Goal: Navigation & Orientation: Find specific page/section

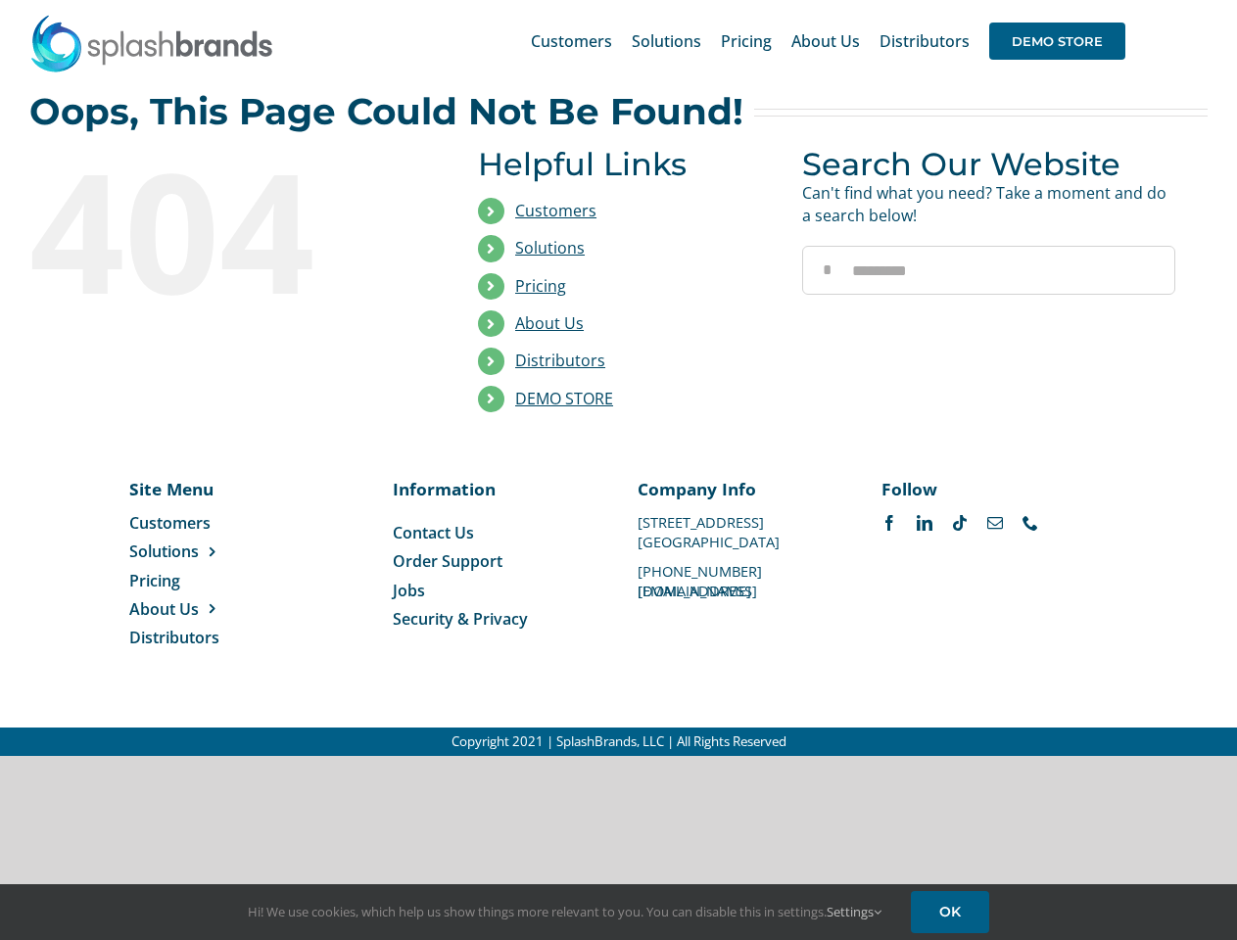
click at [618, 378] on li "Distributors" at bounding box center [625, 361] width 295 height 37
click at [1118, 0] on div "Search for: * Customers Solutions Stores New Hire Kits Manufacturing Store Mark…" at bounding box center [618, 41] width 1178 height 82
click at [1057, 41] on span "DEMO STORE" at bounding box center [1057, 41] width 136 height 37
click at [564, 399] on link "DEMO STORE" at bounding box center [564, 399] width 98 height 22
click at [195, 552] on span "Solutions" at bounding box center [164, 552] width 70 height 22
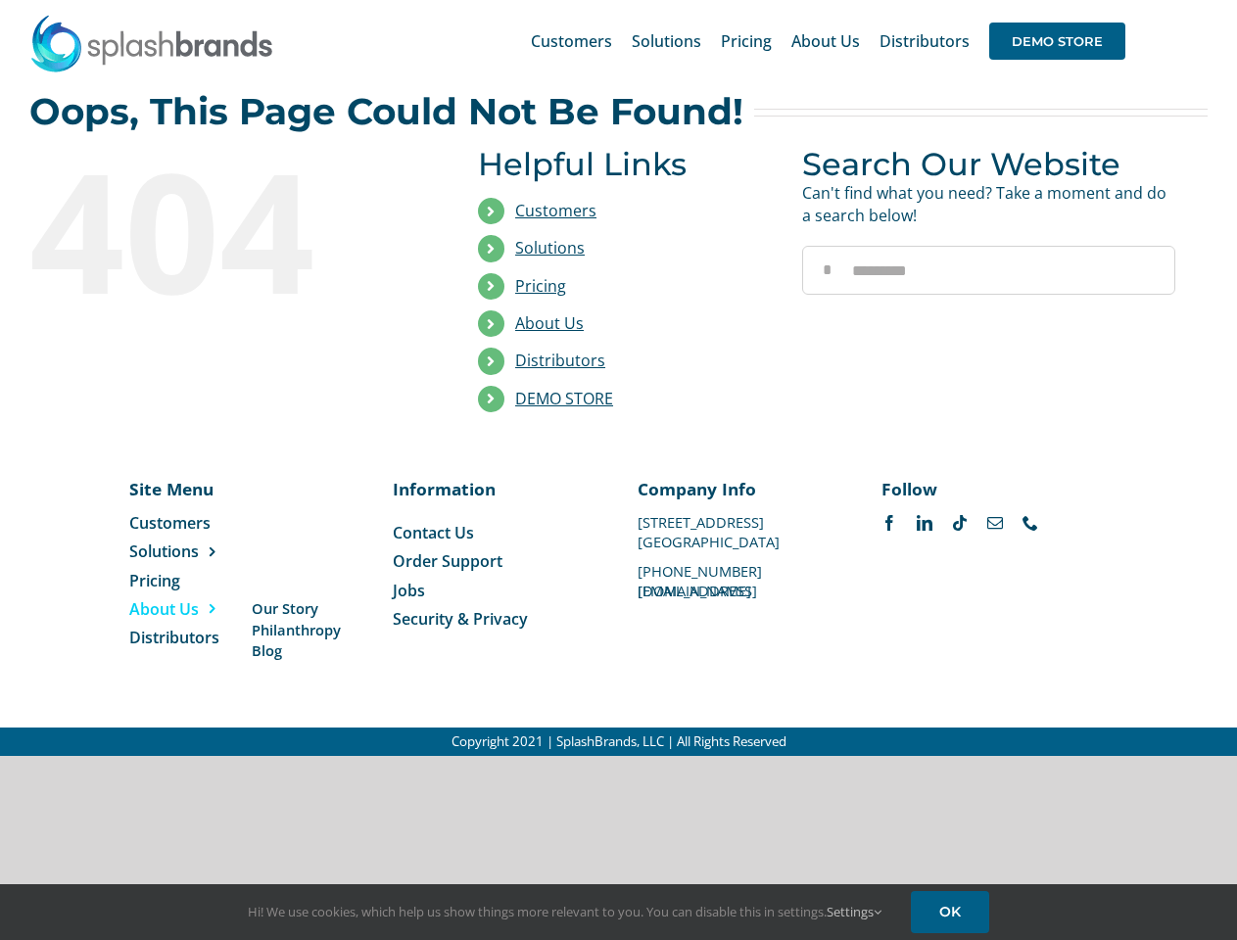
click at [195, 609] on span "About Us" at bounding box center [164, 610] width 70 height 22
click at [855, 912] on link "Settings" at bounding box center [854, 912] width 55 height 18
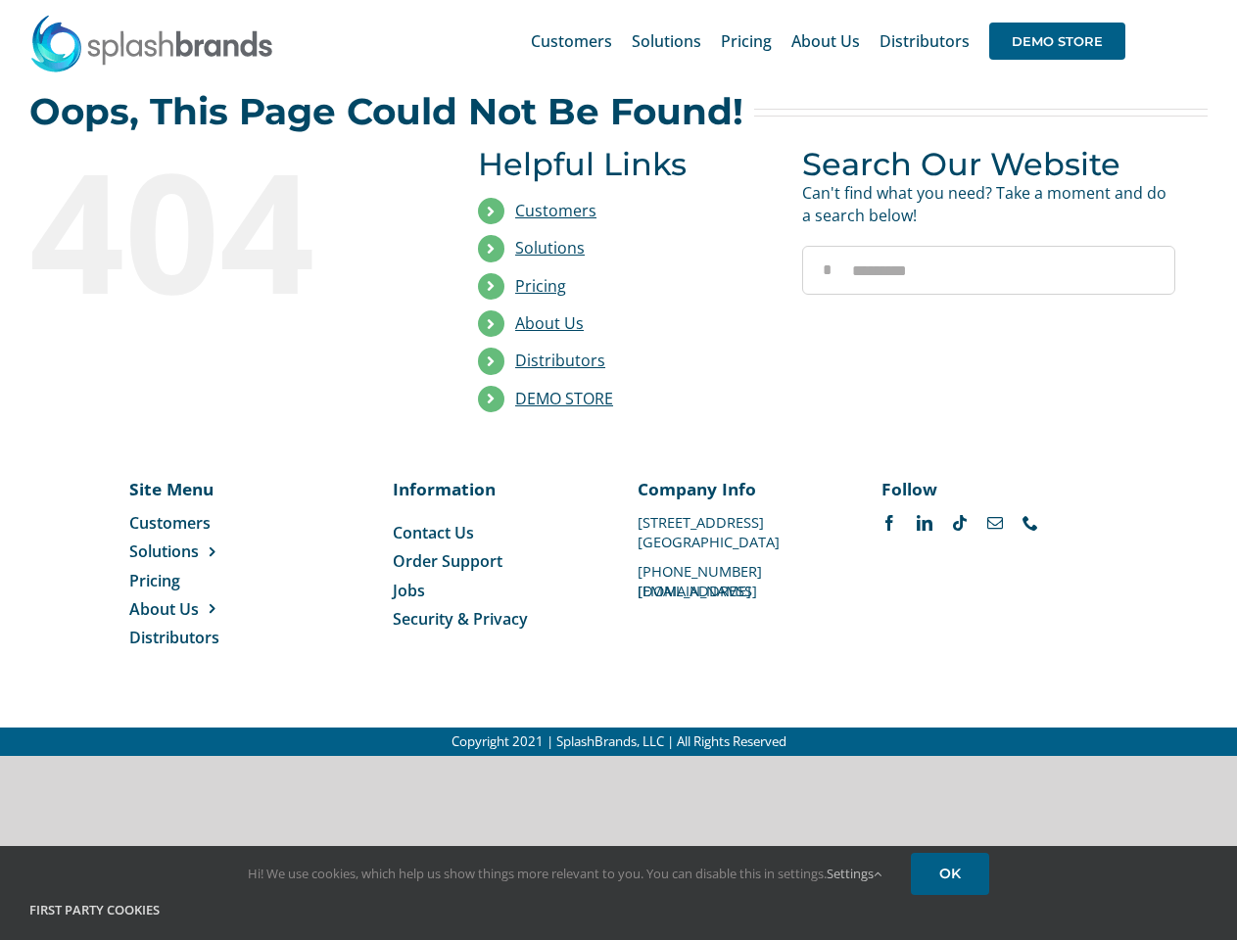
click at [953, 912] on h4 "First Party Cookies" at bounding box center [618, 911] width 1178 height 20
